Goal: Task Accomplishment & Management: Use online tool/utility

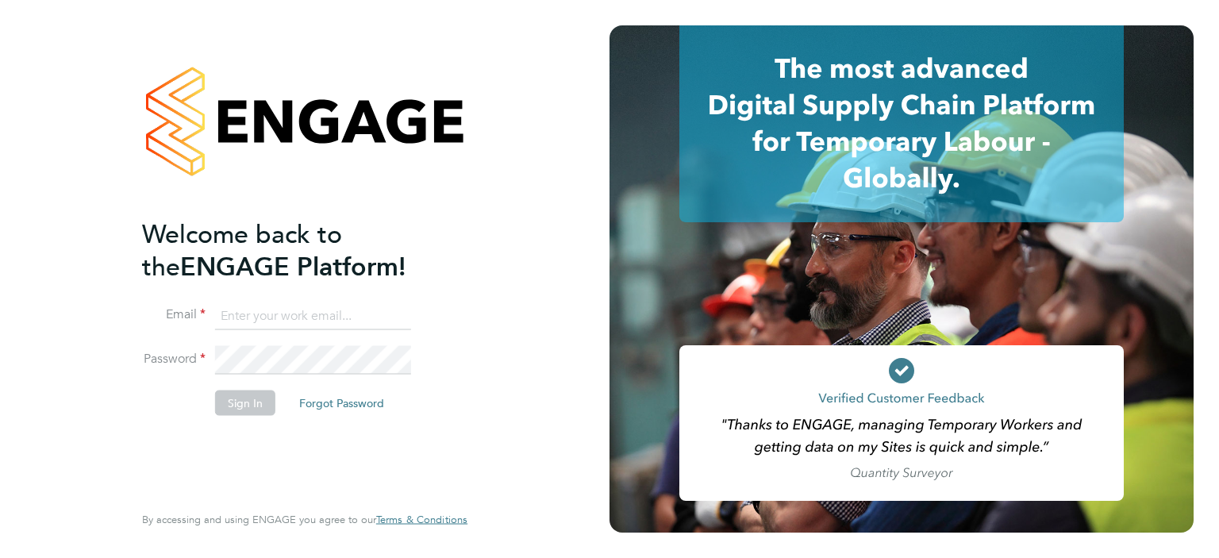
type input "[PERSON_NAME][EMAIL_ADDRESS][PERSON_NAME][DOMAIN_NAME]"
click at [236, 394] on button "Sign In" at bounding box center [245, 402] width 60 height 25
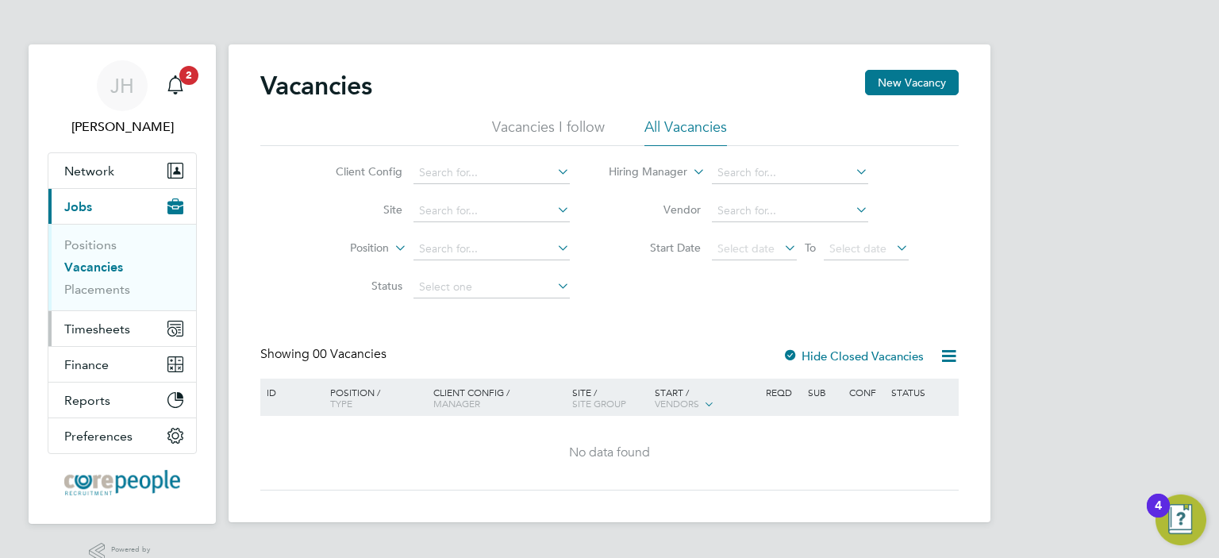
click at [98, 327] on span "Timesheets" at bounding box center [97, 328] width 66 height 15
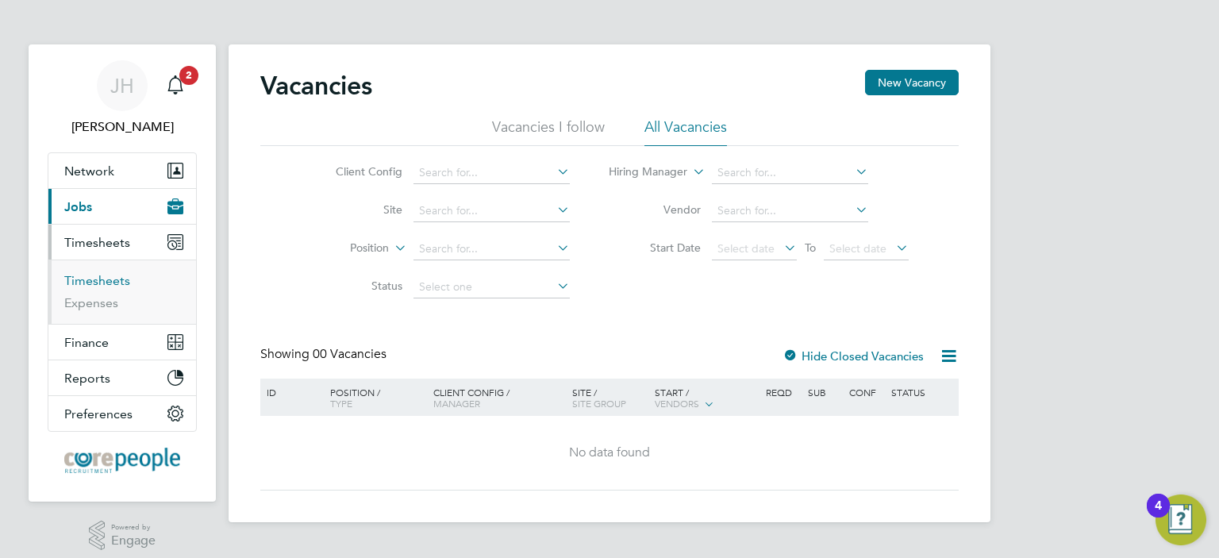
click at [105, 280] on link "Timesheets" at bounding box center [97, 280] width 66 height 15
